Goal: Task Accomplishment & Management: Use online tool/utility

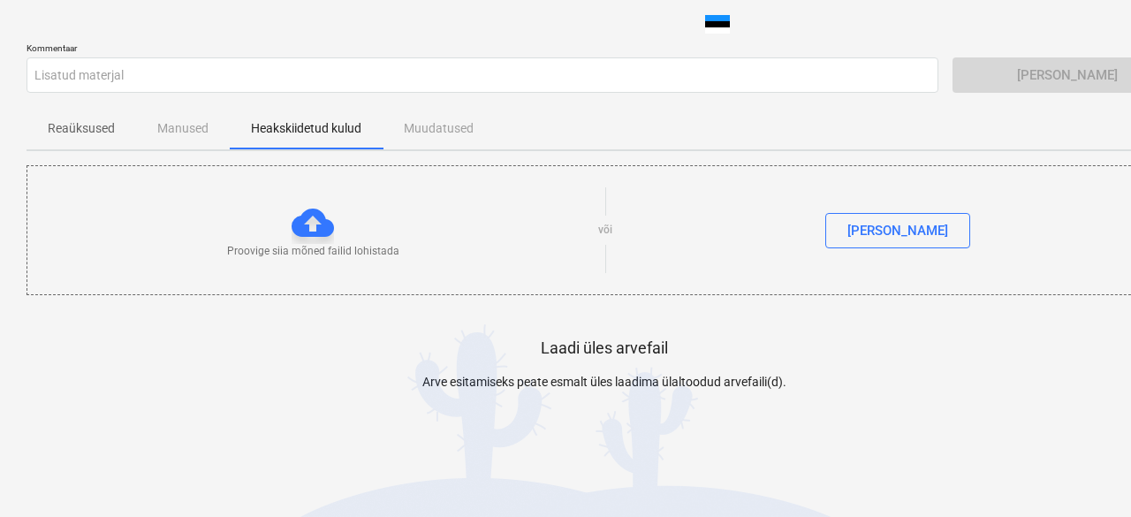
click at [313, 229] on div at bounding box center [312, 222] width 42 height 42
click at [986, 68] on div "[PERSON_NAME]" at bounding box center [1067, 74] width 230 height 35
click at [894, 237] on font "[PERSON_NAME]" at bounding box center [897, 231] width 101 height 16
click at [318, 228] on div at bounding box center [312, 222] width 42 height 42
click at [995, 75] on div "[PERSON_NAME]" at bounding box center [1067, 74] width 230 height 35
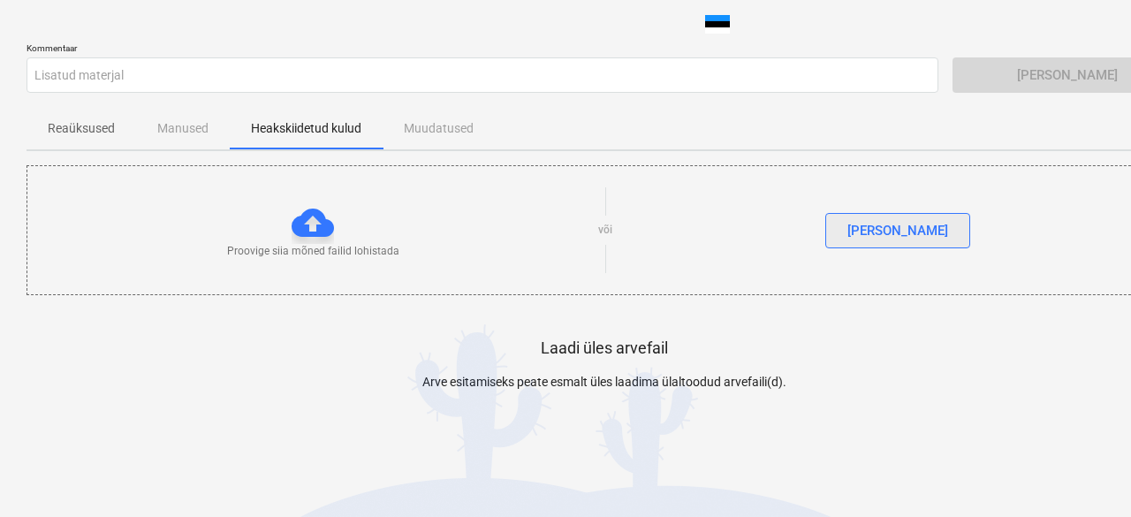
click at [882, 244] on button "[PERSON_NAME]" at bounding box center [897, 230] width 145 height 35
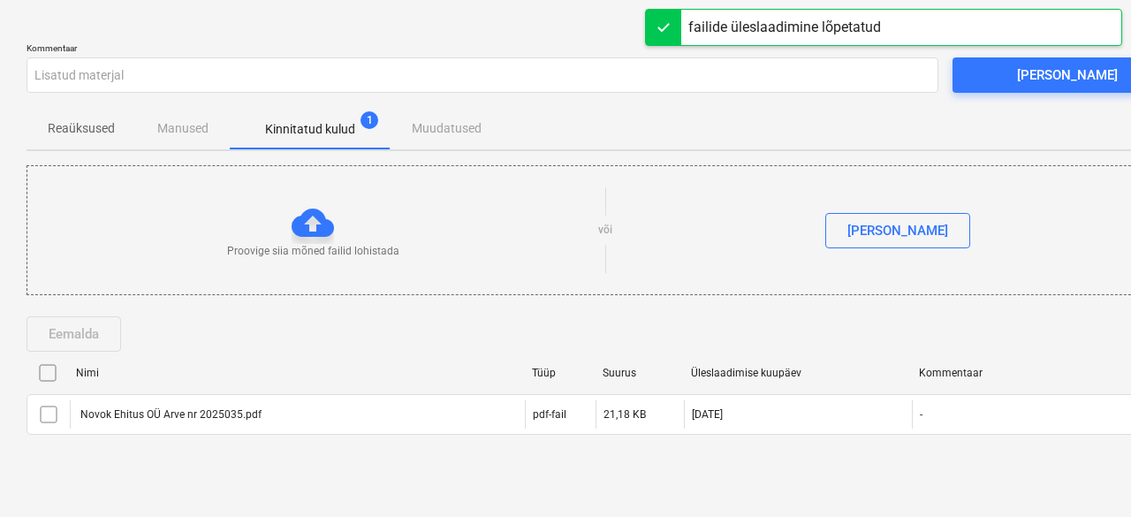
click at [310, 122] on font "Kinnitatud kulud" at bounding box center [310, 129] width 90 height 14
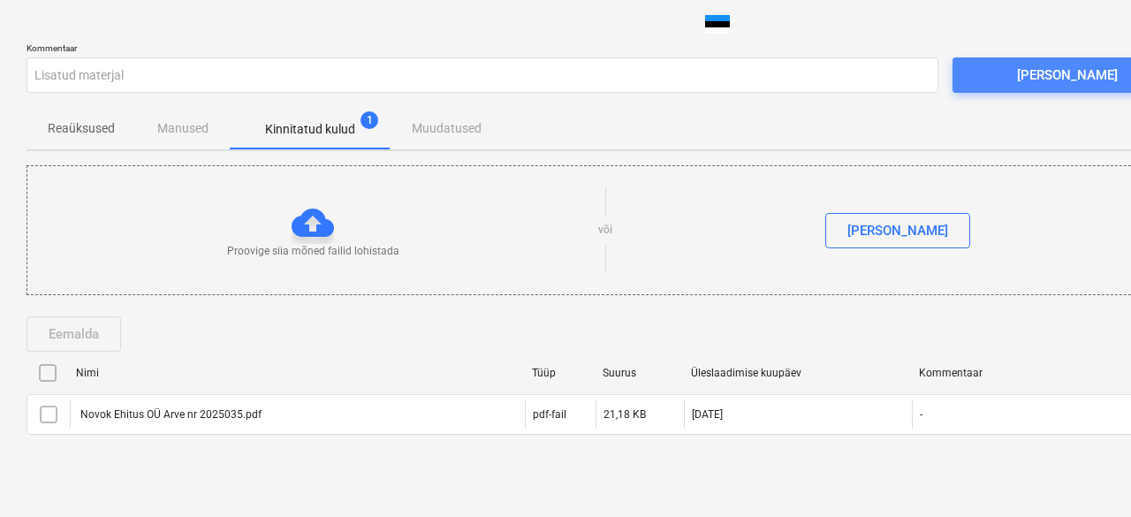
click at [1028, 77] on span "[PERSON_NAME]" at bounding box center [1066, 75] width 187 height 23
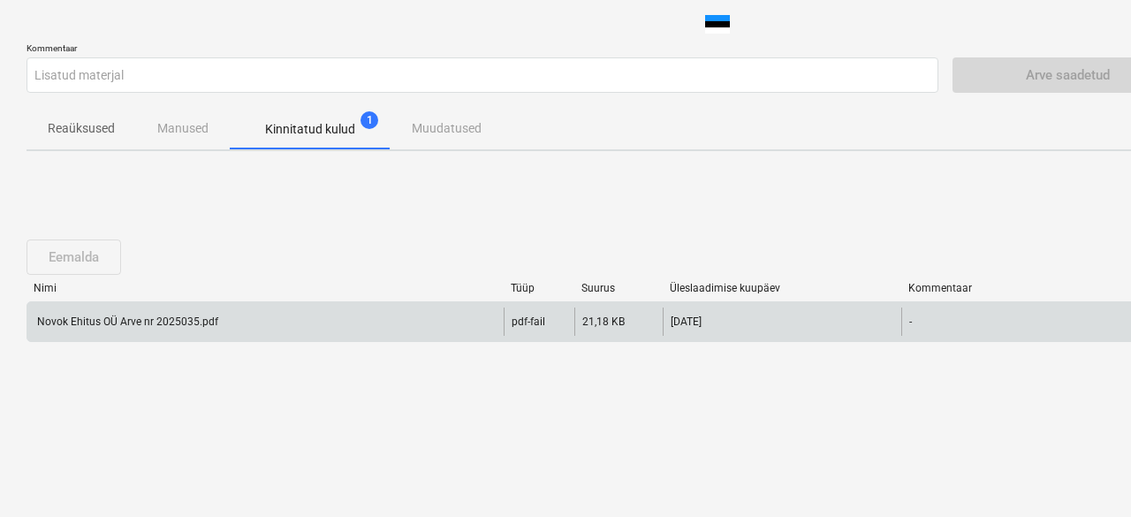
click at [132, 321] on font "Novok Ehitus OÜ Arve nr 2025035.pdf" at bounding box center [127, 321] width 181 height 12
